Goal: Transaction & Acquisition: Download file/media

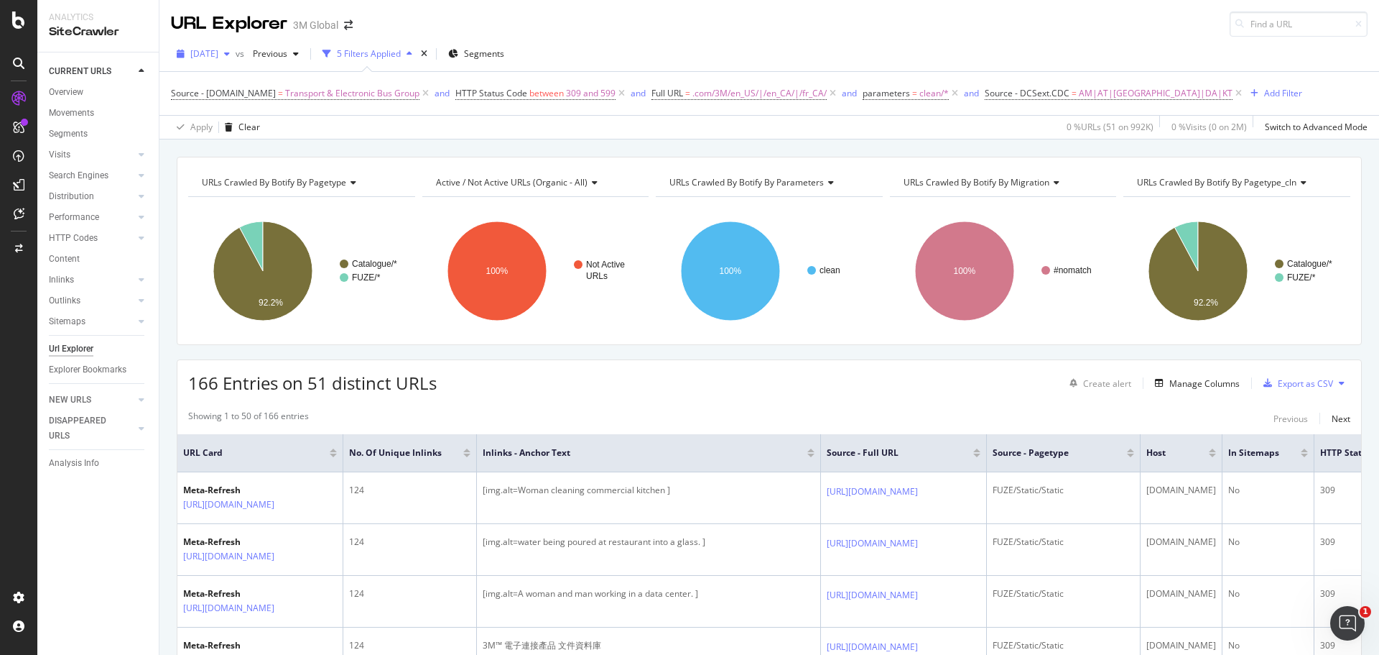
click at [218, 59] on span "[DATE]" at bounding box center [204, 53] width 28 height 12
click at [792, 50] on div "[DATE] vs Previous 5 Filters Applied Segments" at bounding box center [769, 56] width 1220 height 29
click at [1313, 379] on div "Export as CSV" at bounding box center [1305, 383] width 55 height 12
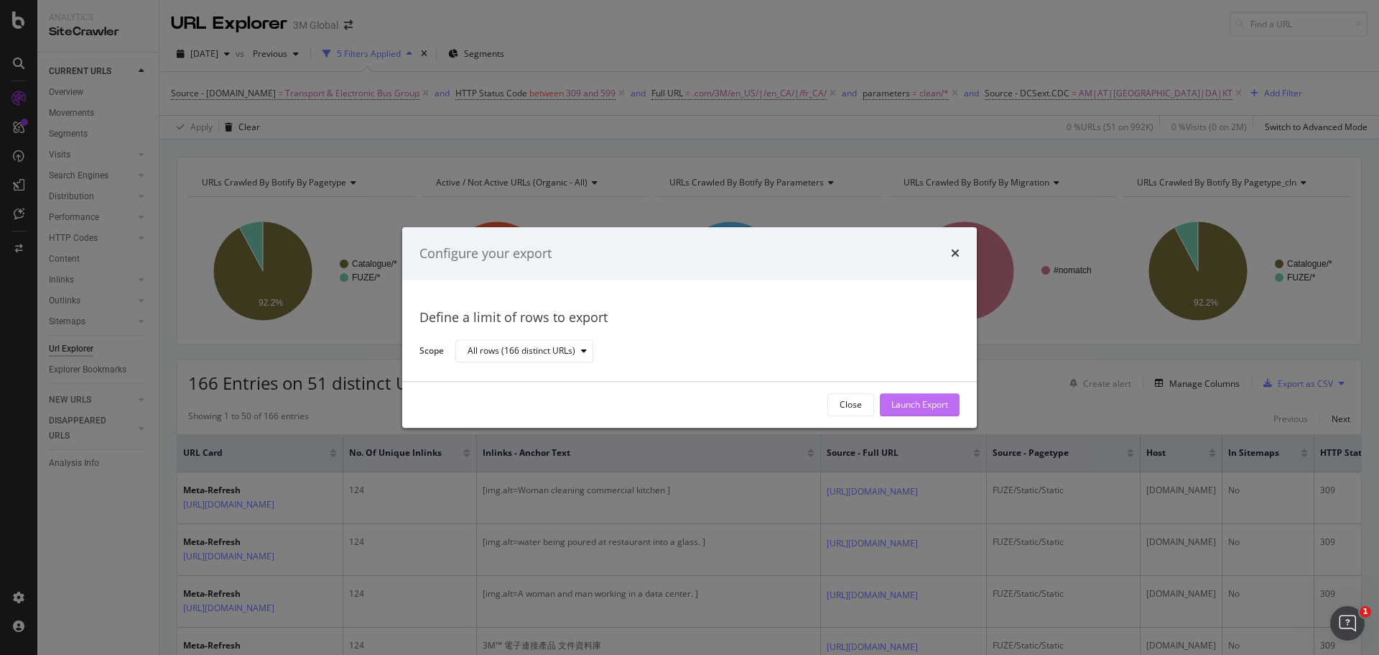
click at [925, 399] on div "Launch Export" at bounding box center [920, 405] width 57 height 12
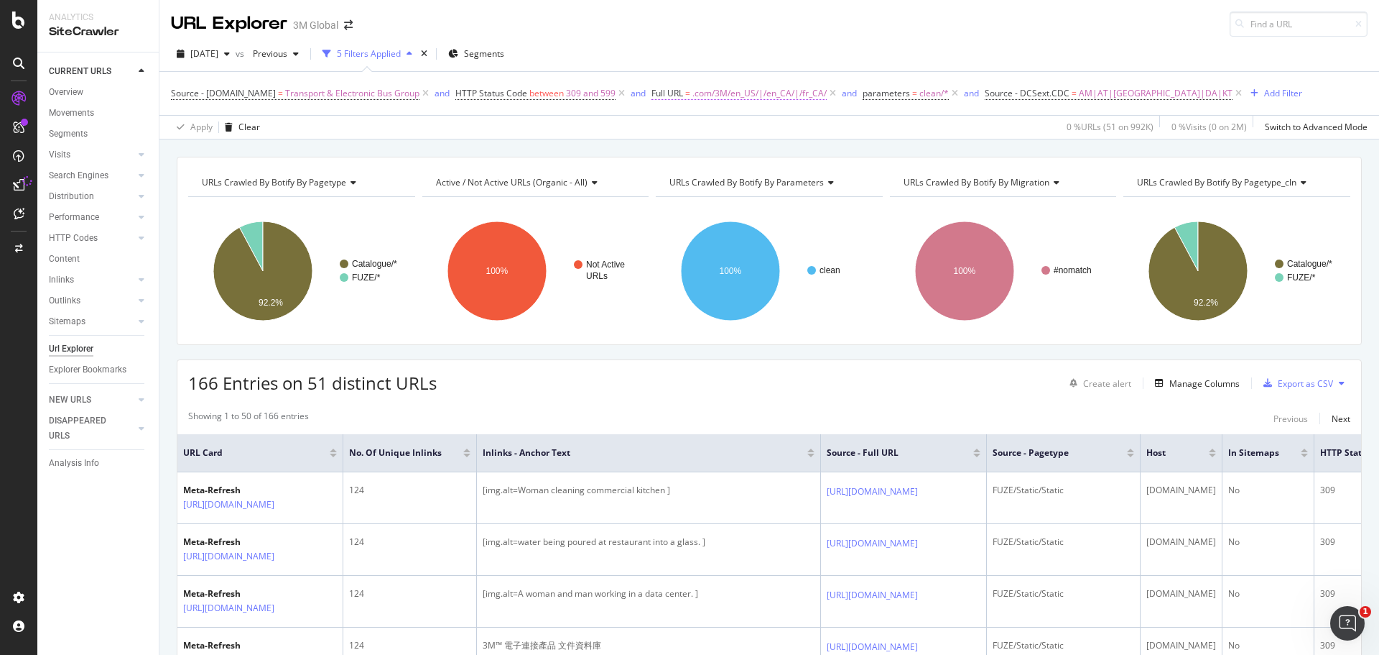
click at [706, 101] on span ".com/3M/en_US/|/en_CA/|/fr_CA/" at bounding box center [760, 93] width 134 height 20
click at [699, 155] on input ".com/3M/en_US/|/en_CA/|/fr_CA/" at bounding box center [730, 153] width 136 height 23
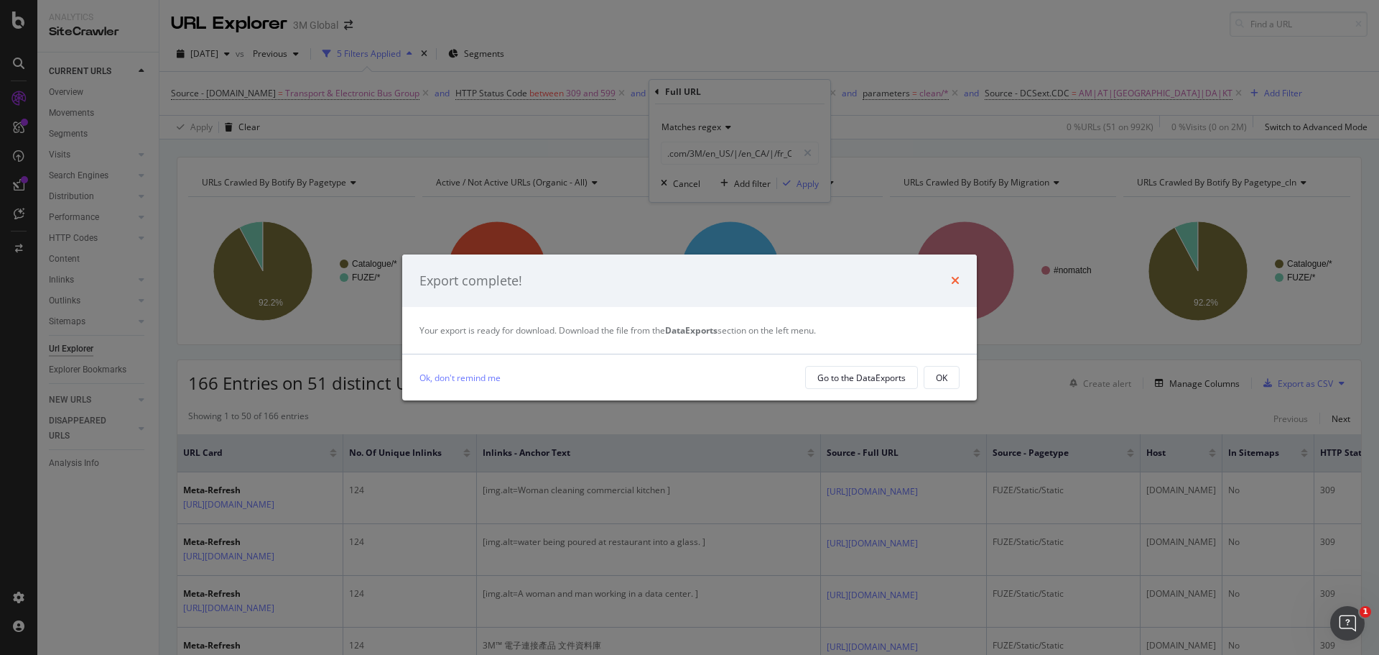
click at [954, 280] on icon "times" at bounding box center [955, 279] width 9 height 11
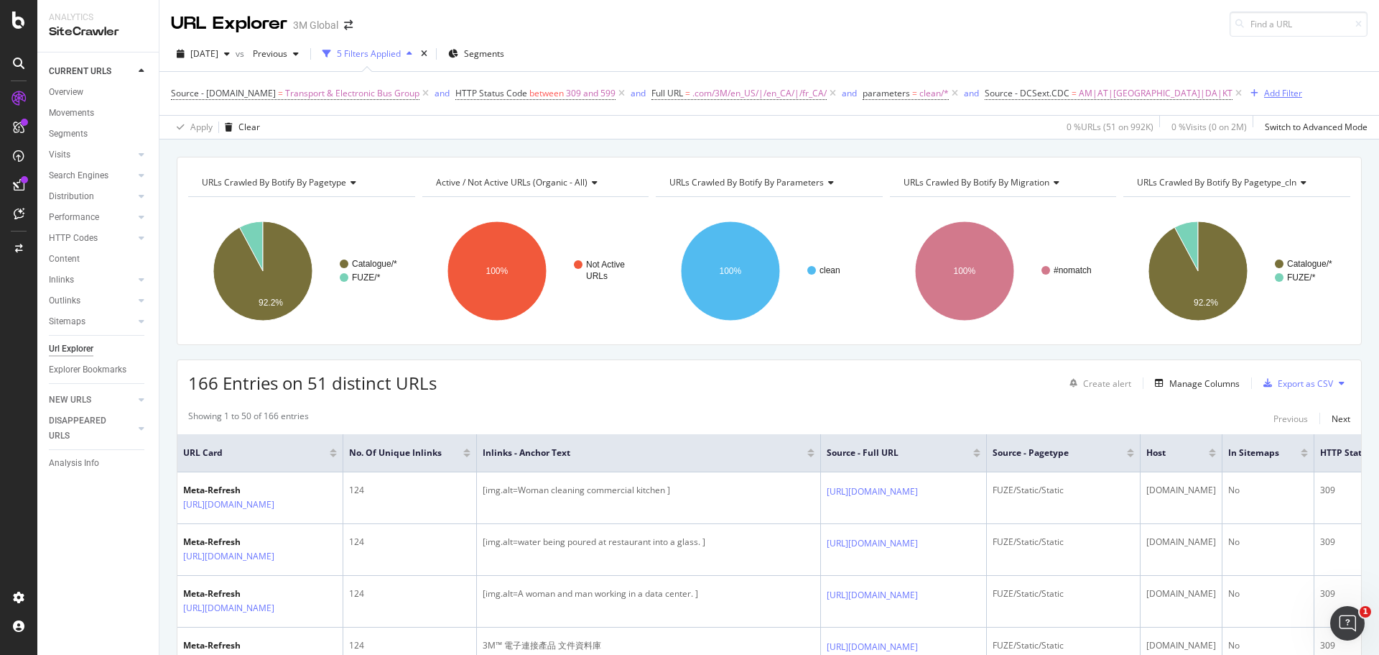
click at [1245, 101] on button "Add Filter" at bounding box center [1273, 93] width 57 height 17
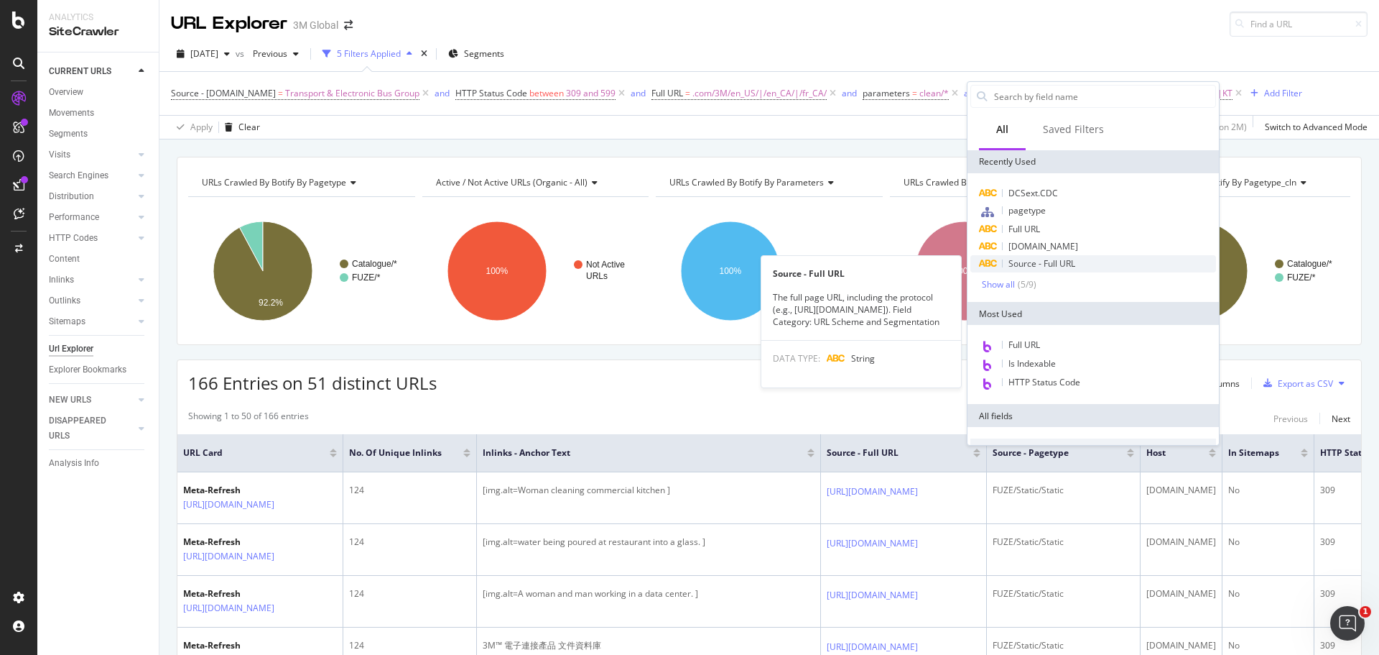
click at [1058, 268] on span "Source - Full URL" at bounding box center [1042, 263] width 67 height 12
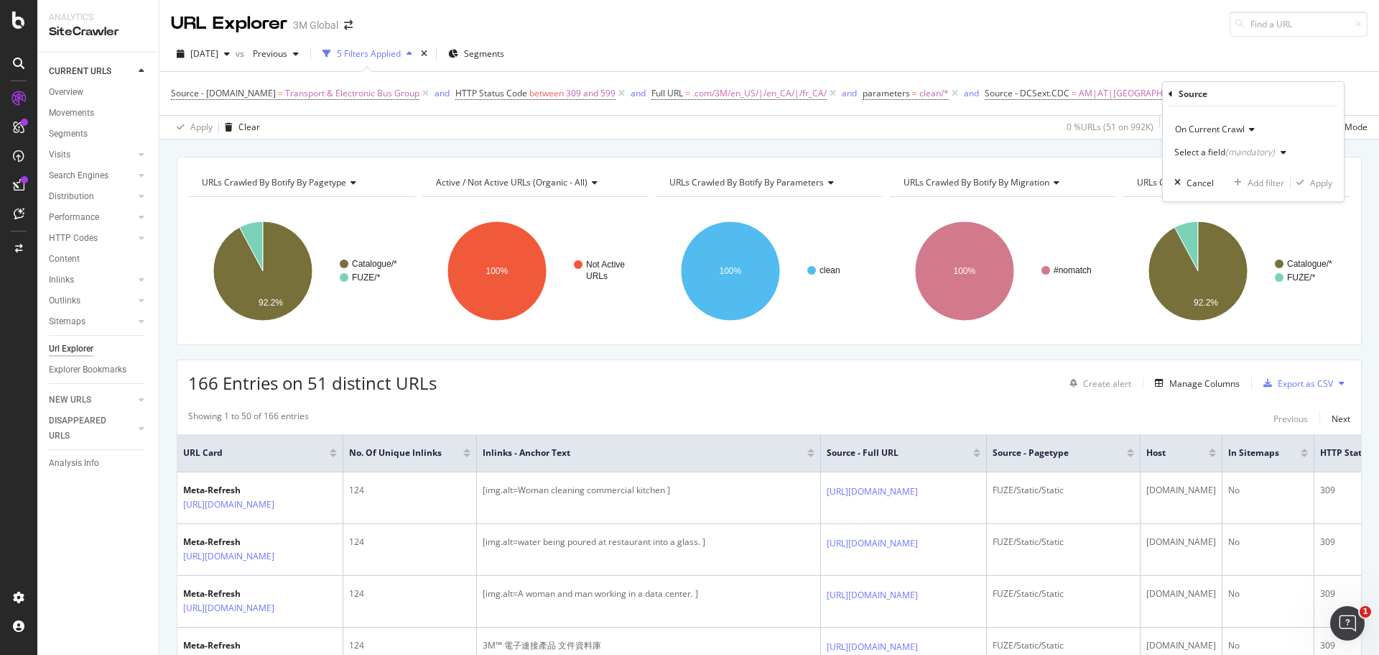
click at [1218, 149] on div "Select a field (mandatory)" at bounding box center [1225, 152] width 101 height 9
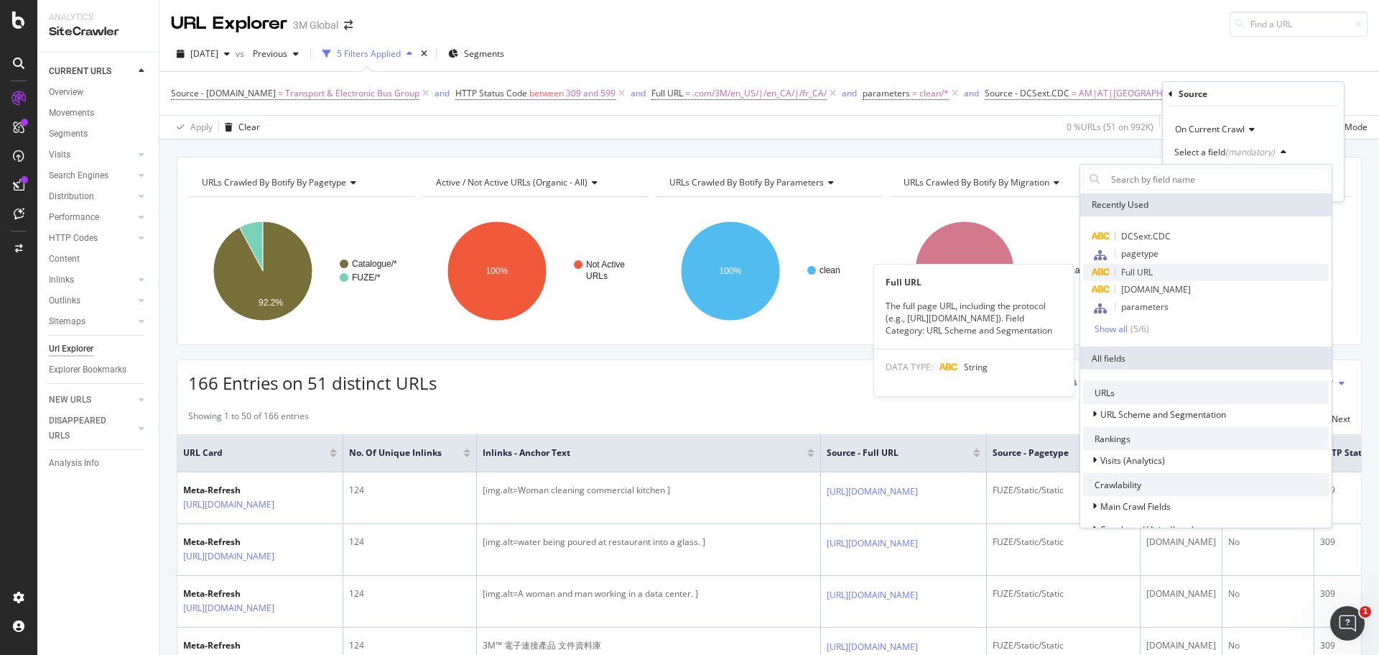
click at [1144, 274] on span "Full URL" at bounding box center [1137, 272] width 32 height 12
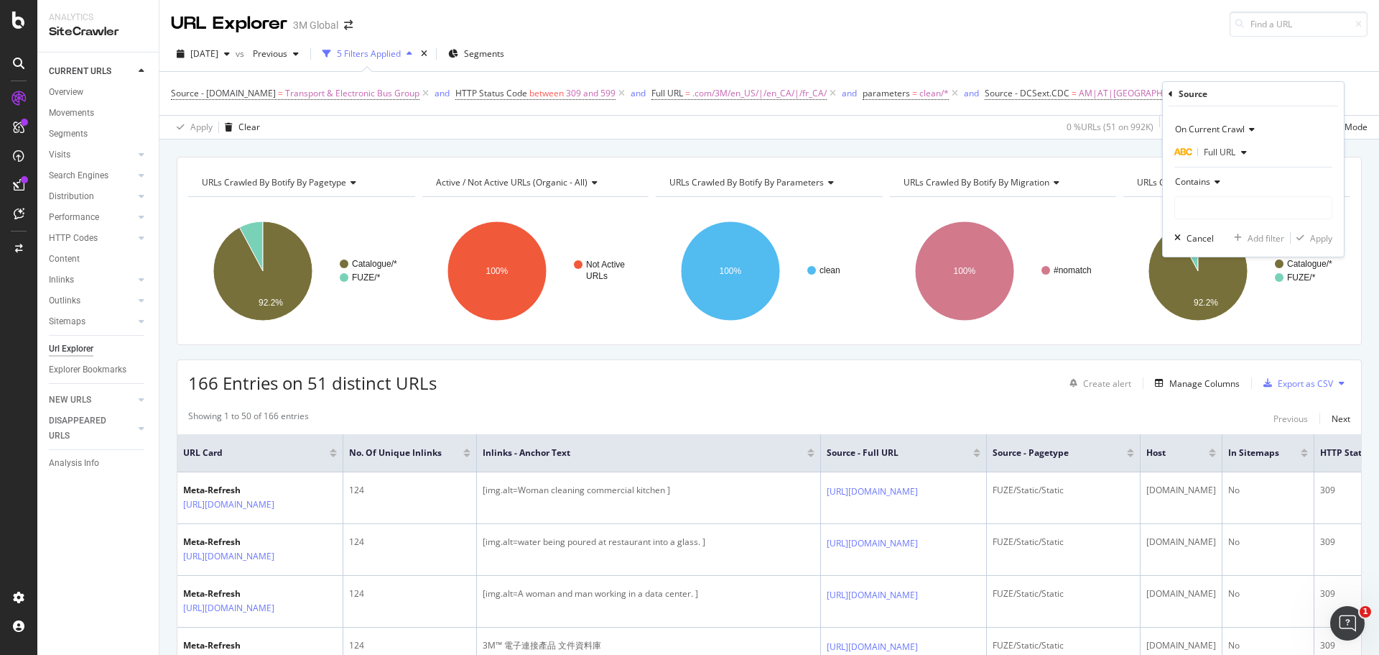
click at [1218, 188] on div "Contains" at bounding box center [1254, 181] width 158 height 23
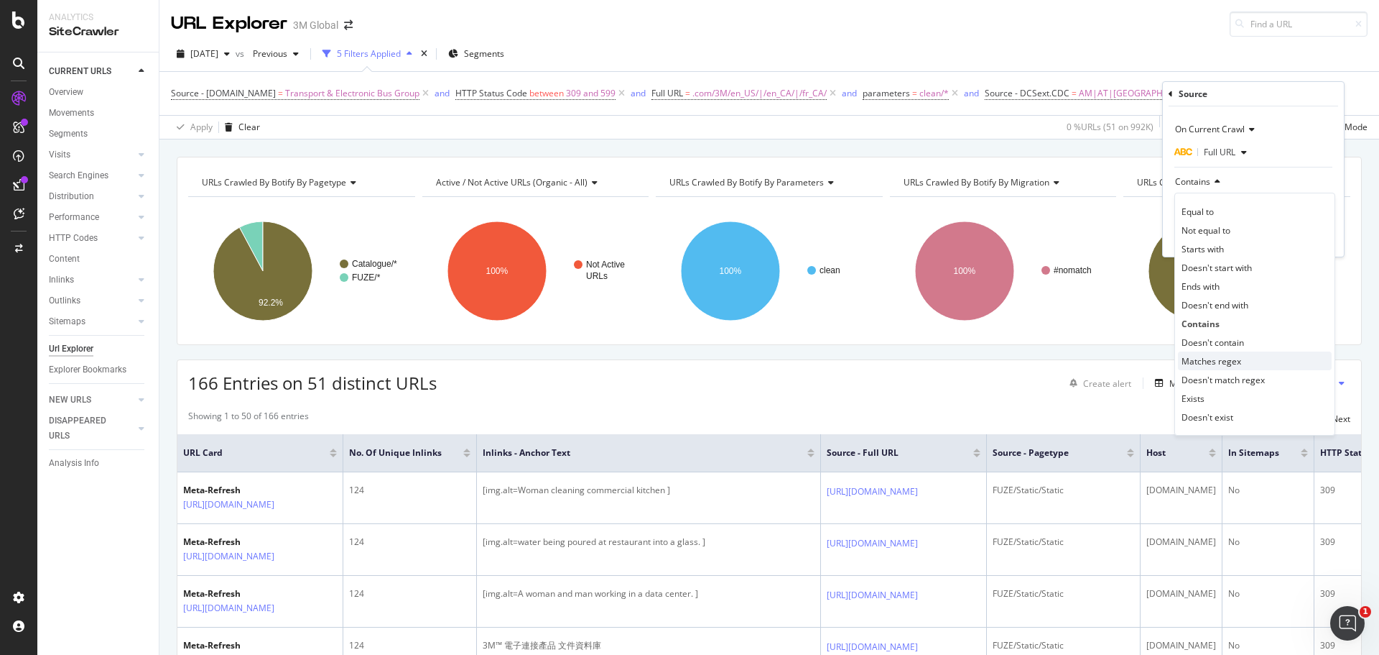
click at [1239, 369] on div "Matches regex" at bounding box center [1255, 360] width 154 height 19
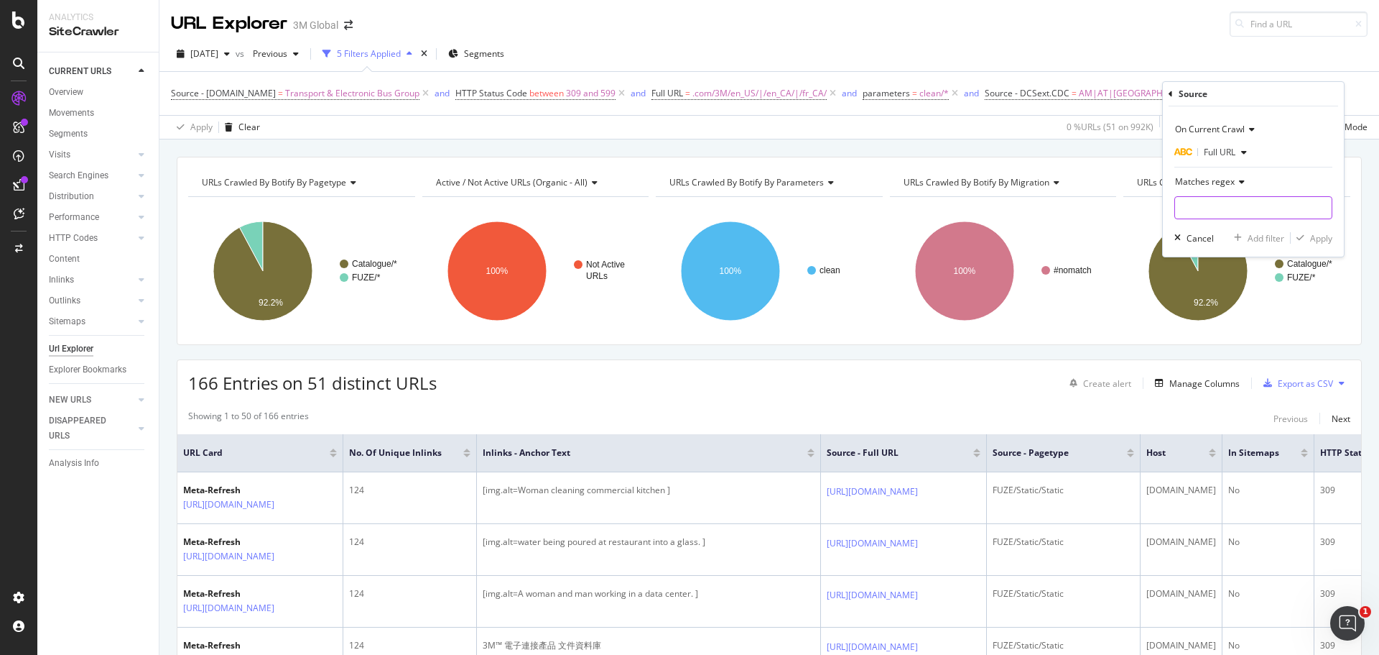
paste input "Improves user experience and search engine crawlability, which helps maintain y…"
type input "Improves user experience and search engine crawlability, which helps maintain y…"
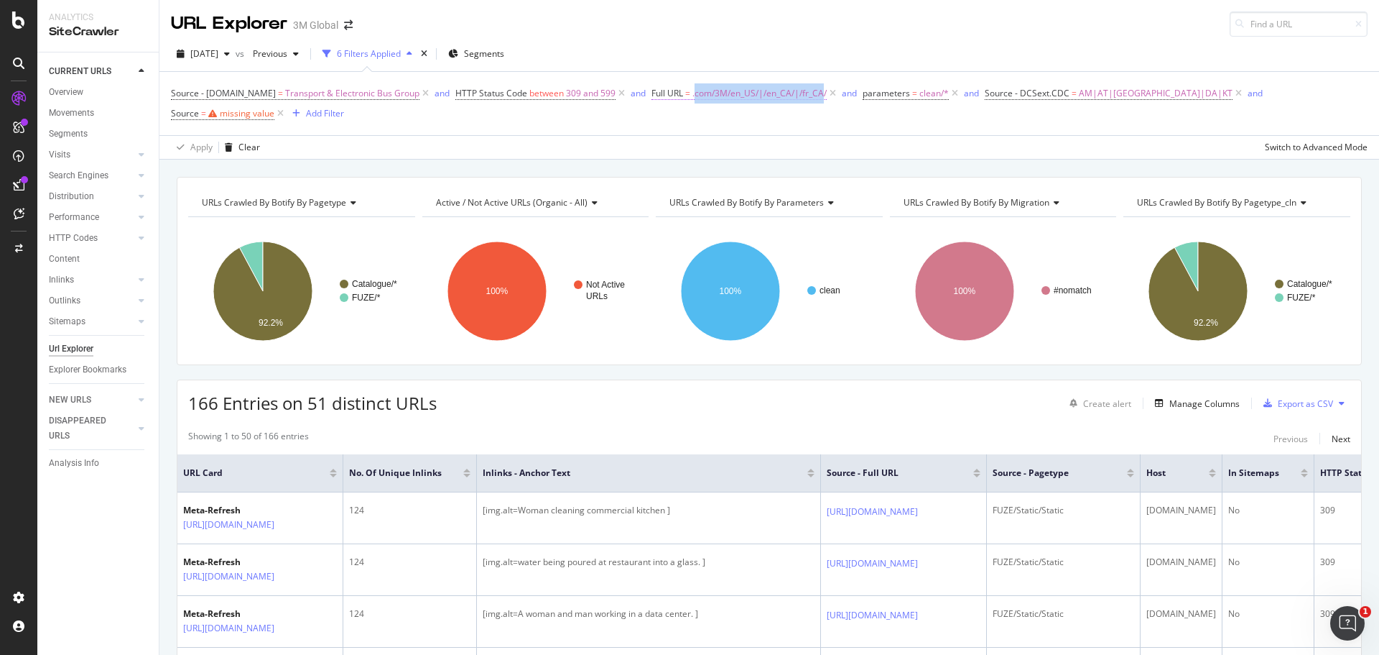
drag, startPoint x: 693, startPoint y: 94, endPoint x: 823, endPoint y: 100, distance: 130.2
click at [823, 100] on span ".com/3M/en_US/|/en_CA/|/fr_CA/" at bounding box center [760, 93] width 134 height 20
click at [762, 154] on input ".com/3M/en_US/|/en_CA/|/fr_CA/" at bounding box center [730, 153] width 136 height 23
click at [274, 107] on div "missing value" at bounding box center [247, 113] width 55 height 12
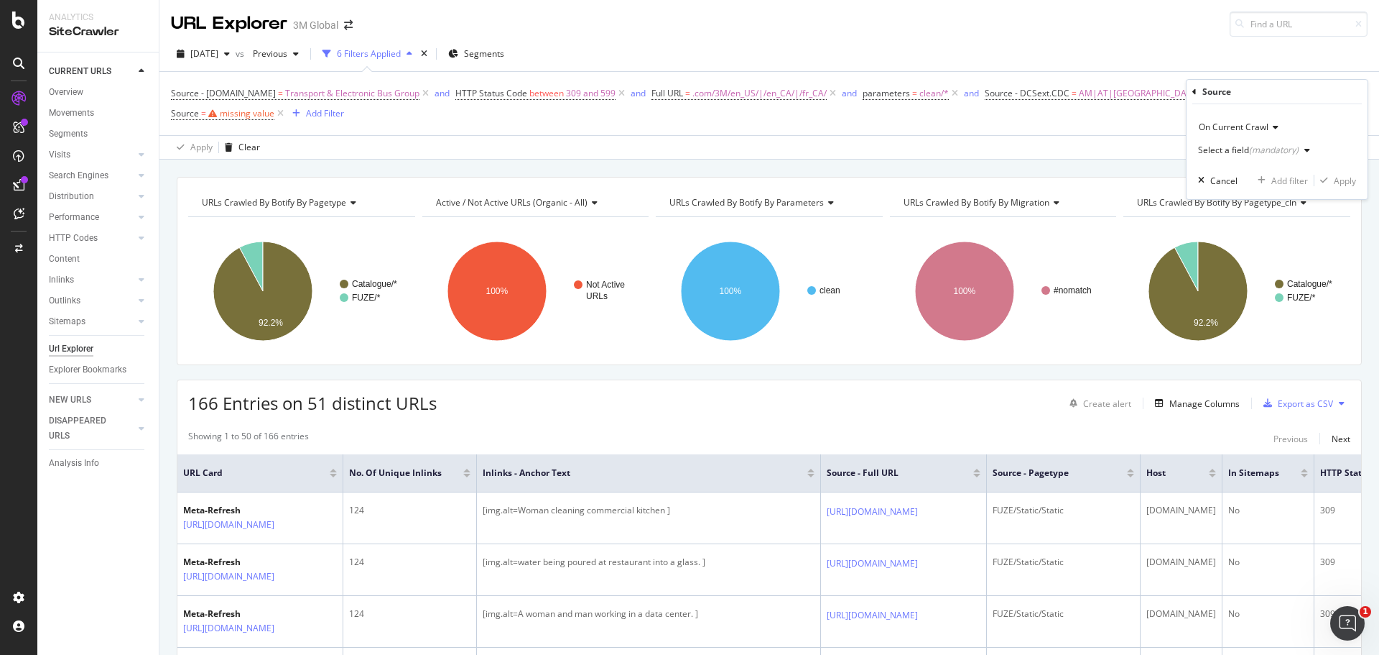
click at [1262, 156] on div "Select a field (mandatory)" at bounding box center [1257, 150] width 118 height 22
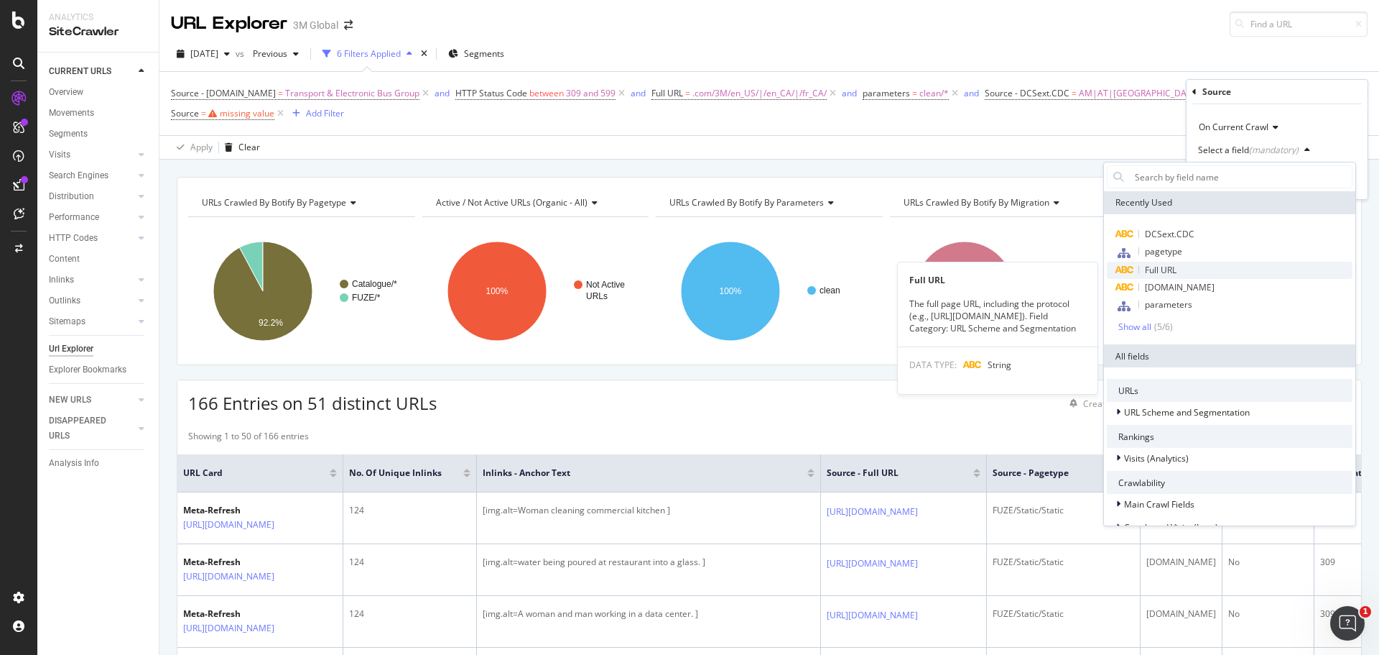
click at [1155, 275] on span "Full URL" at bounding box center [1161, 270] width 32 height 12
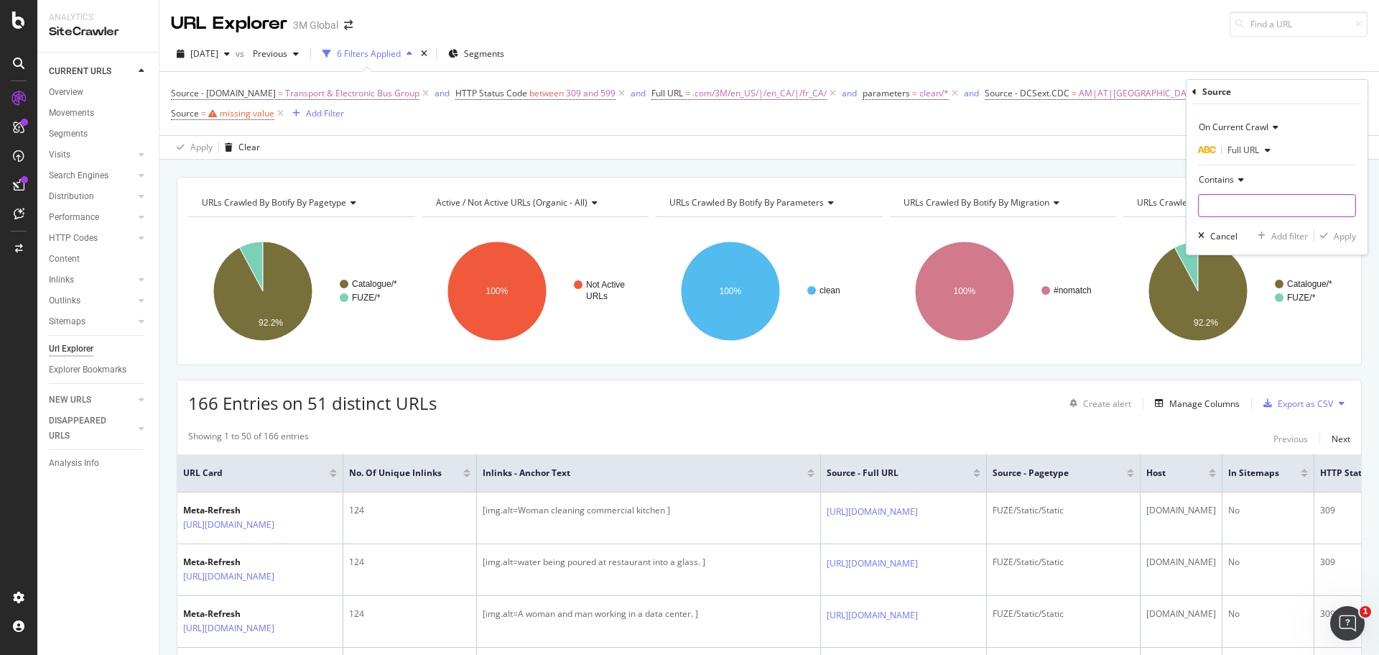
click at [1241, 211] on input "text" at bounding box center [1277, 205] width 157 height 23
paste input ".com/3M/en_US/|/en_CA/|/fr_CA/"
type input ".com/3M/en_US/|/en_CA/|/fr_CA/"
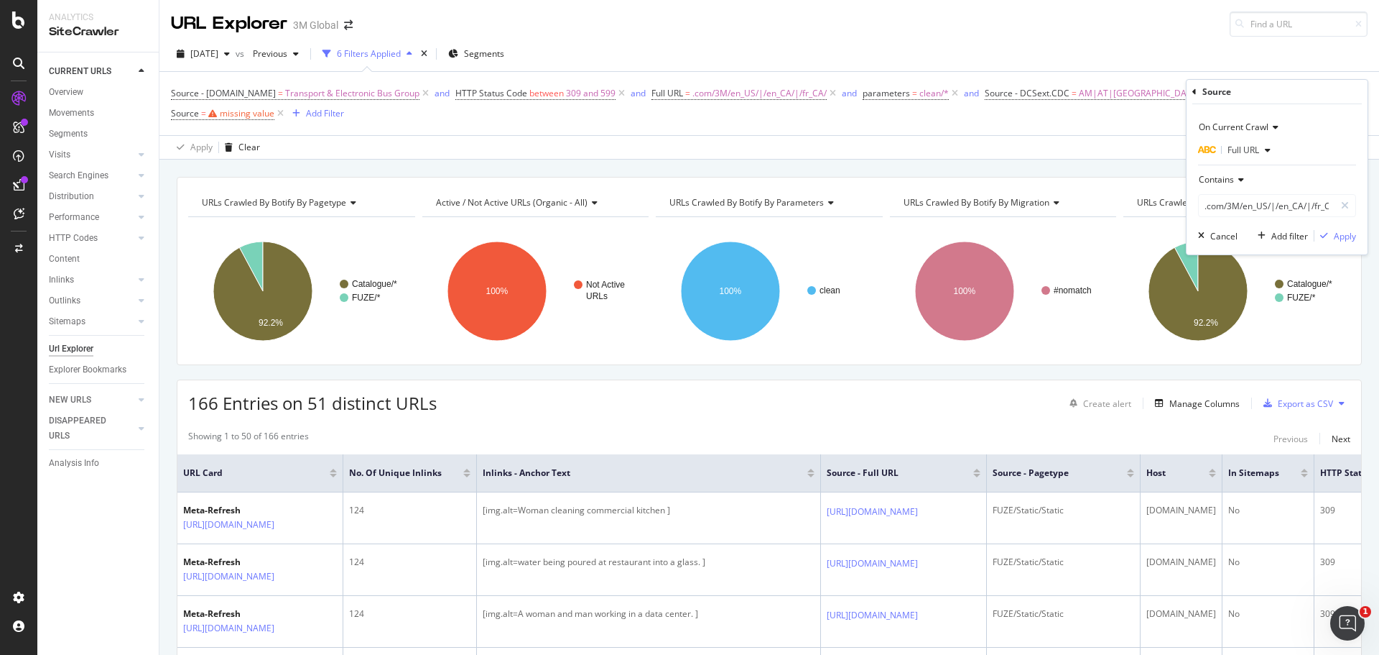
click at [1226, 183] on span "Contains" at bounding box center [1216, 179] width 35 height 12
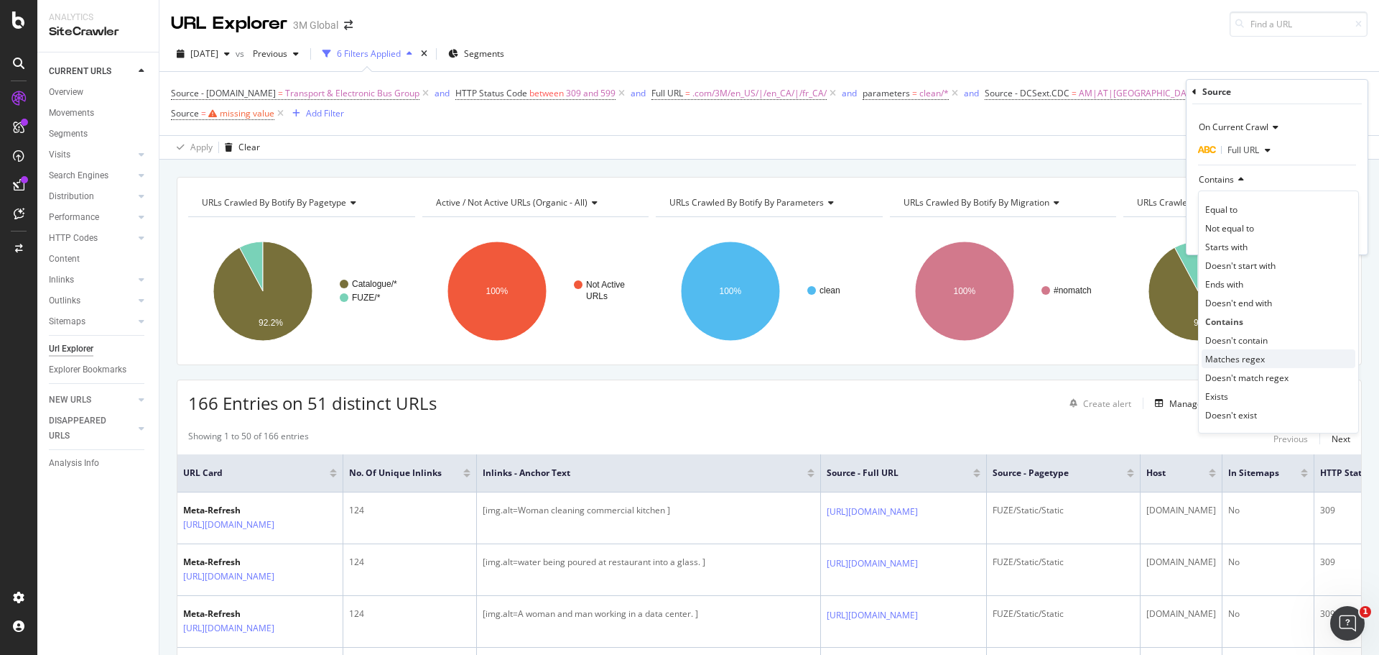
click at [1240, 363] on span "Matches regex" at bounding box center [1236, 359] width 60 height 12
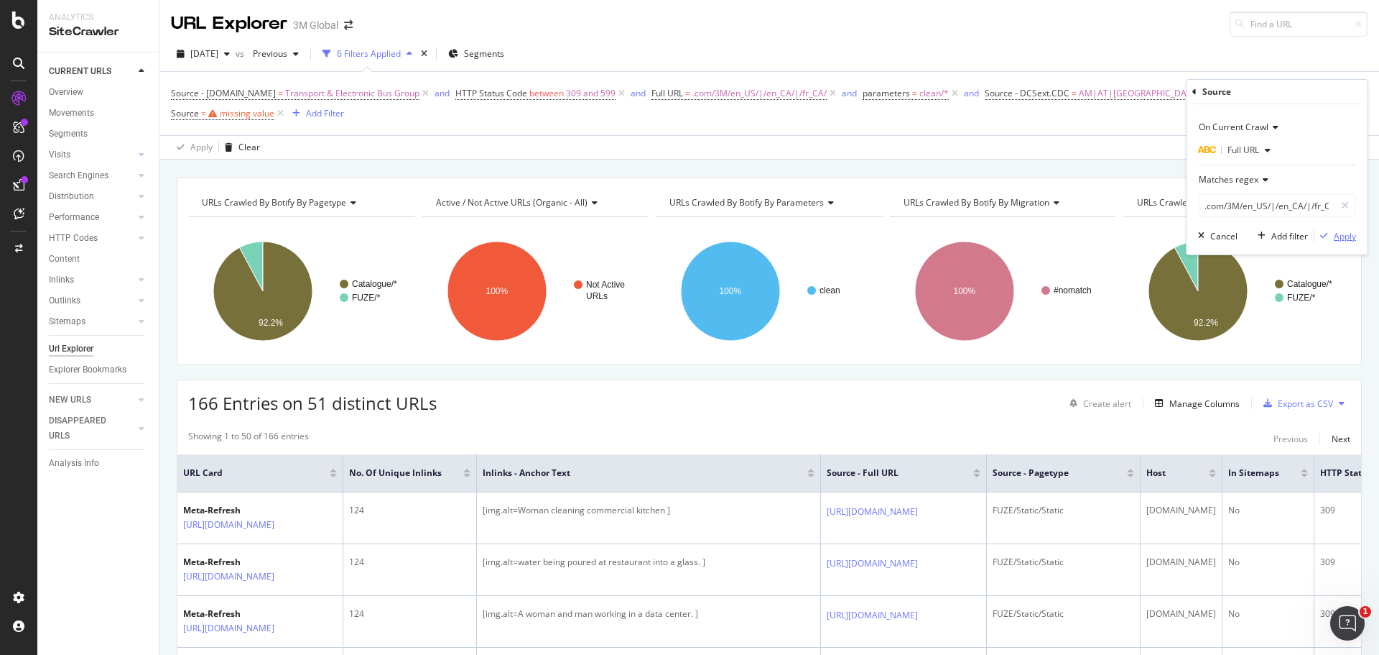
click at [1342, 237] on div "Apply" at bounding box center [1345, 236] width 22 height 12
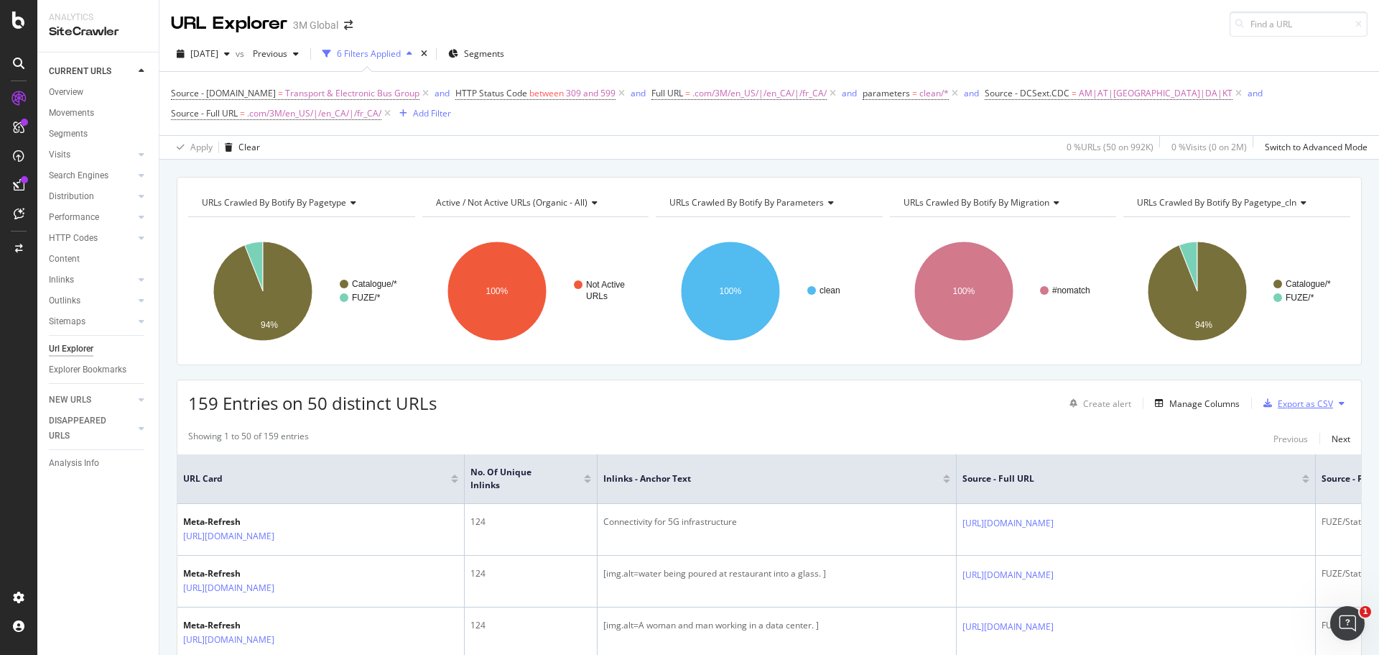
click at [1280, 408] on div "Export as CSV" at bounding box center [1305, 403] width 55 height 12
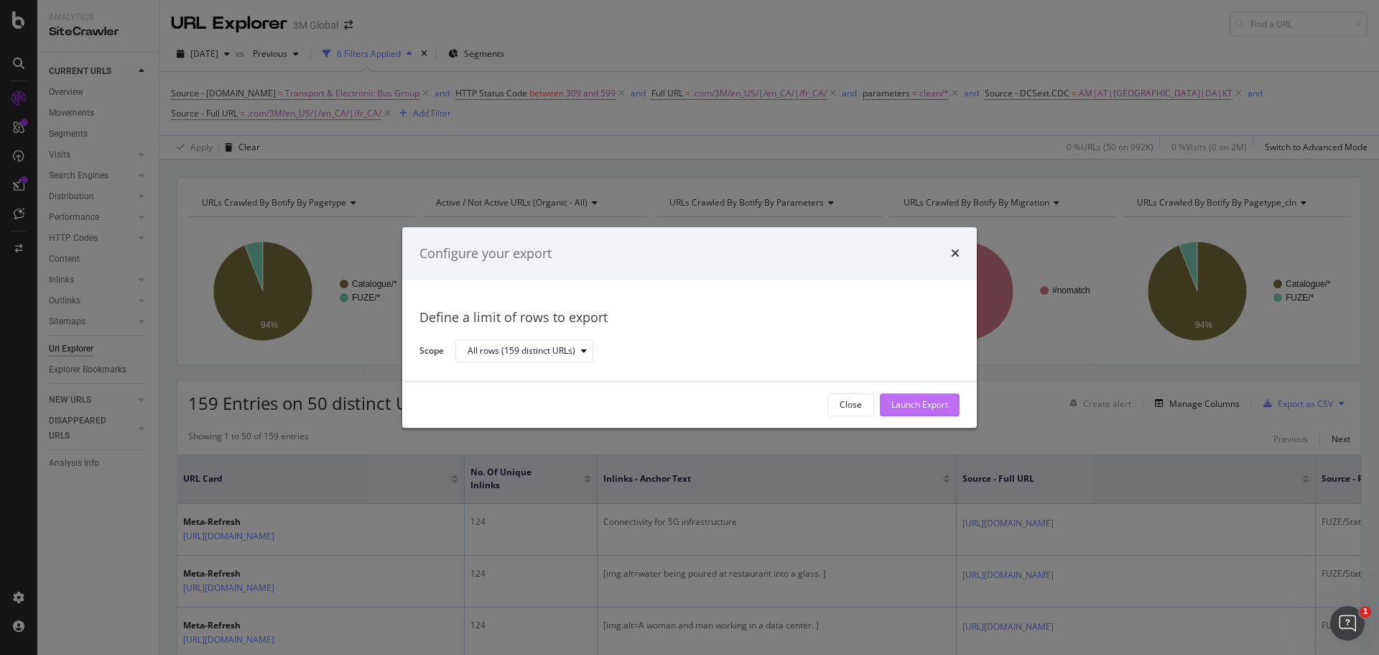
click at [951, 404] on button "Launch Export" at bounding box center [920, 404] width 80 height 23
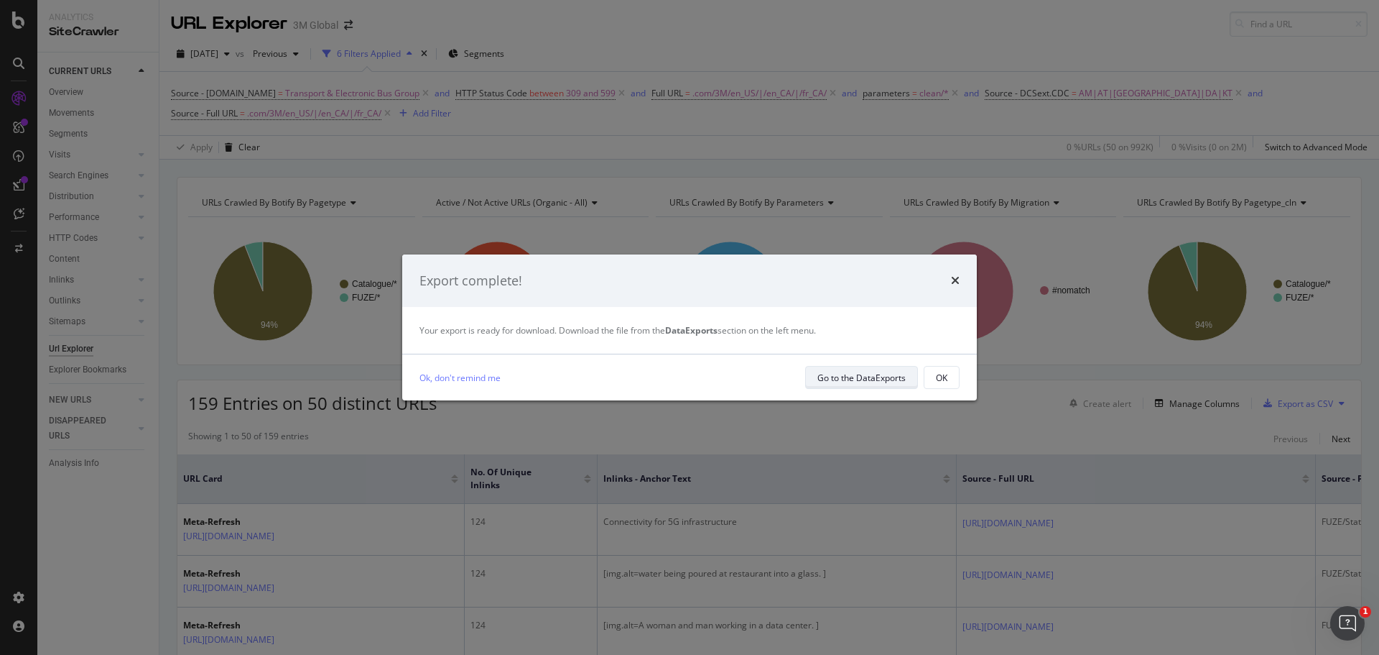
click at [858, 389] on div "Ok, don't remind me Go to the DataExports OK" at bounding box center [689, 377] width 575 height 46
click at [858, 387] on div "Go to the DataExports" at bounding box center [862, 377] width 88 height 20
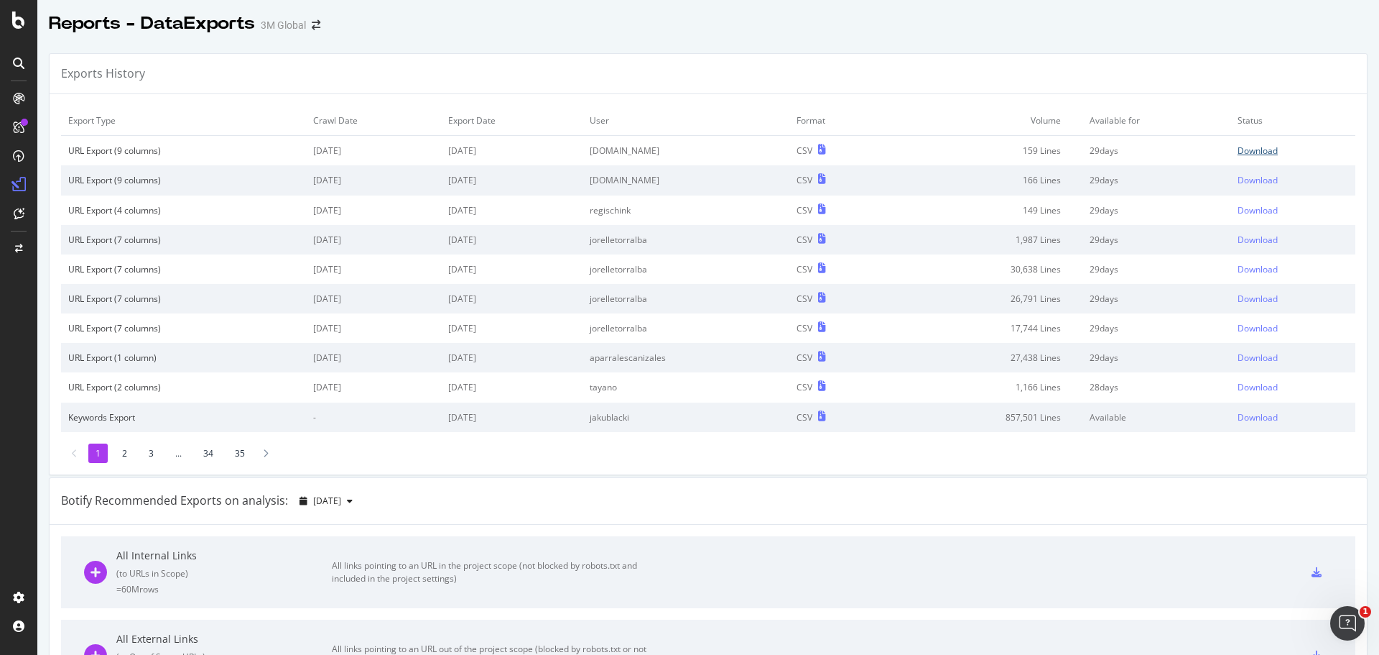
click at [1265, 151] on link "Download" at bounding box center [1293, 150] width 111 height 12
